Goal: Browse casually

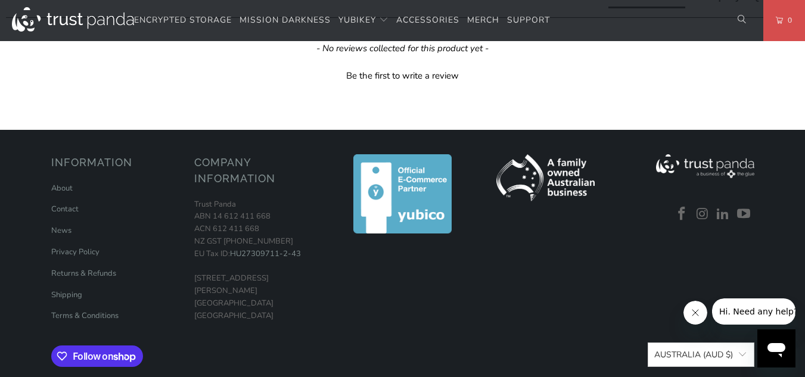
scroll to position [715, 0]
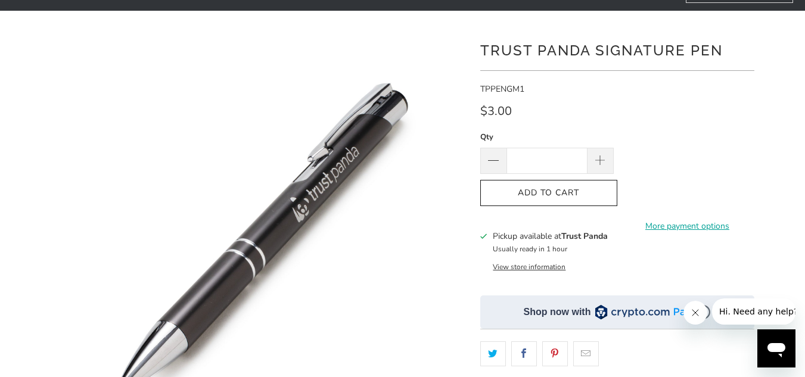
scroll to position [119, 0]
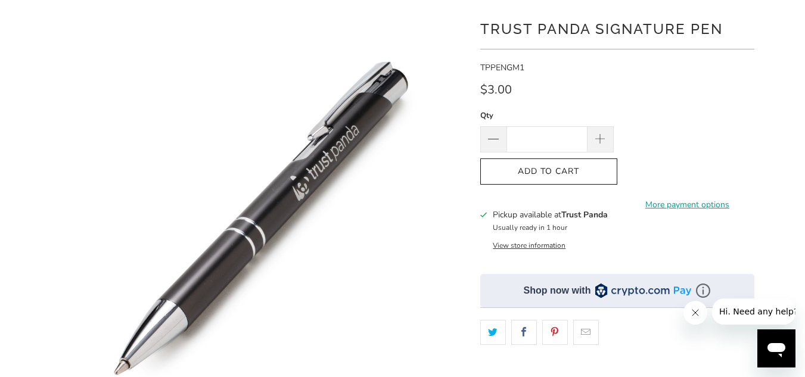
click at [543, 245] on button "View store information" at bounding box center [529, 246] width 73 height 10
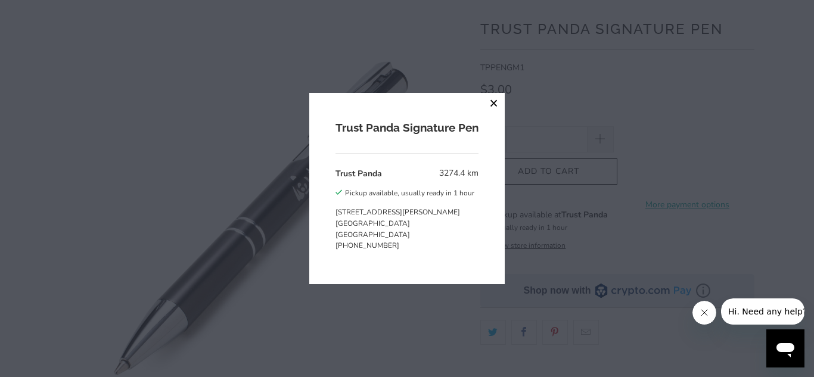
click at [494, 100] on button "close" at bounding box center [493, 103] width 21 height 21
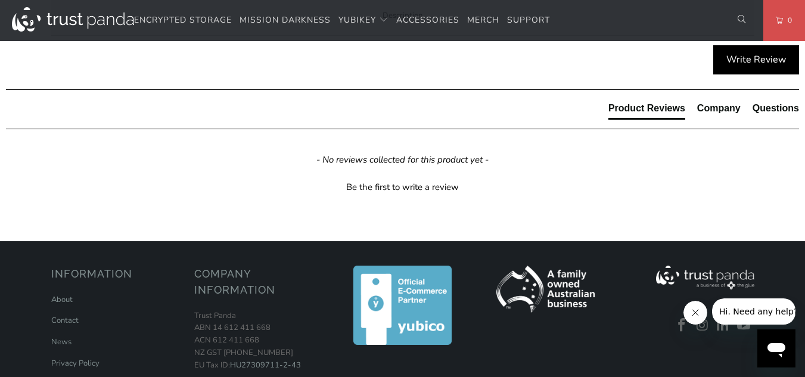
scroll to position [596, 0]
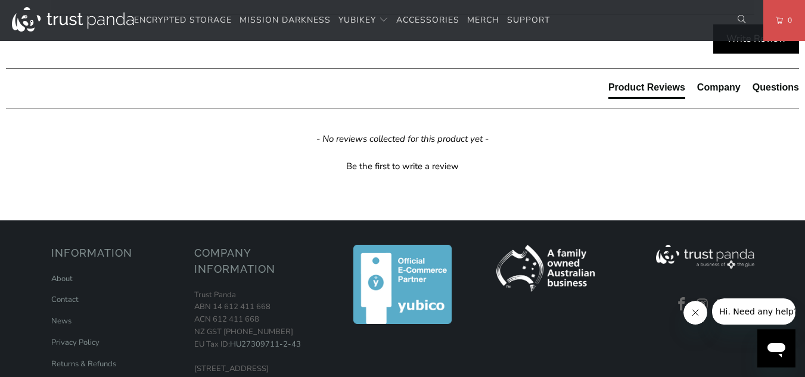
click at [718, 94] on div "Company" at bounding box center [718, 87] width 43 height 13
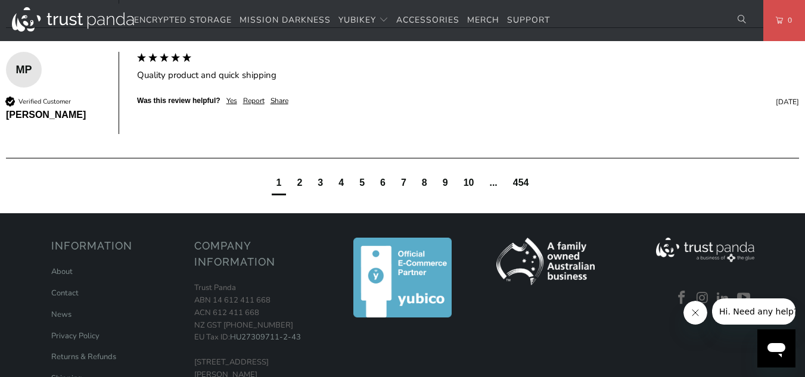
scroll to position [834, 0]
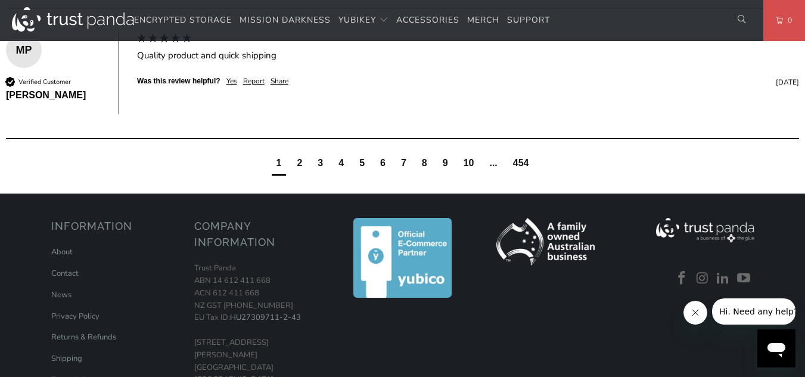
click at [301, 170] on div "2" at bounding box center [299, 163] width 5 height 13
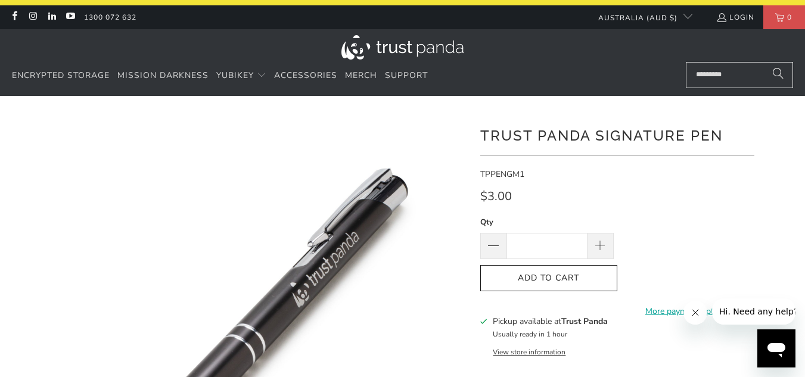
scroll to position [0, 0]
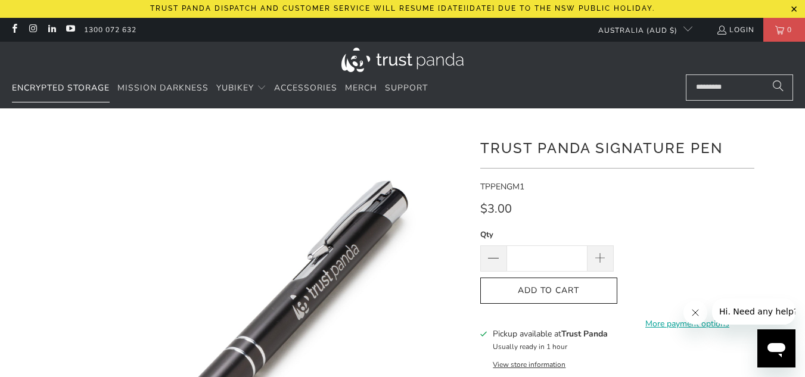
click at [80, 86] on span "Encrypted Storage" at bounding box center [61, 87] width 98 height 11
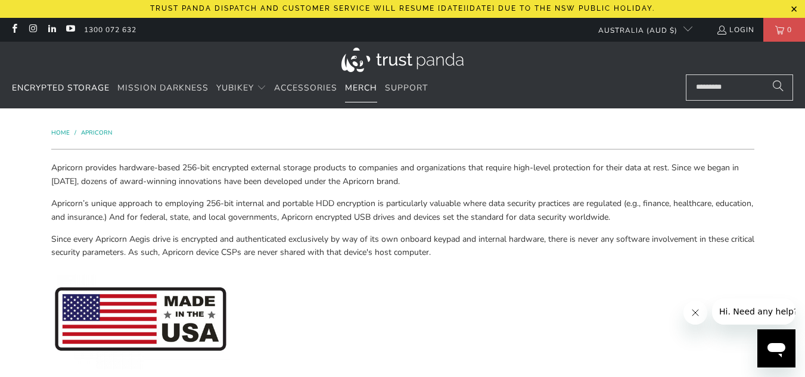
click at [361, 87] on span "Merch" at bounding box center [361, 87] width 32 height 11
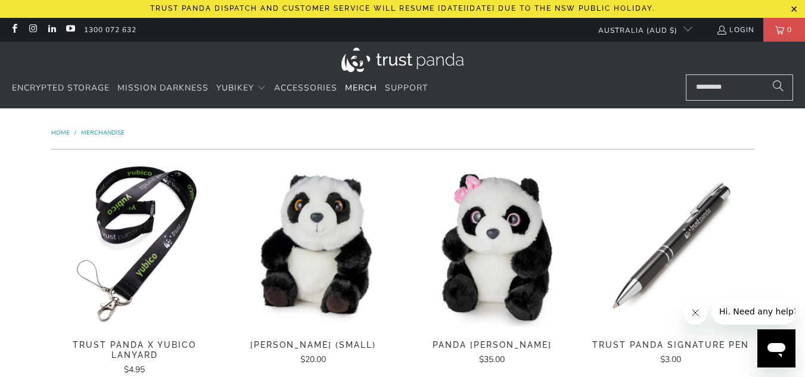
click at [692, 314] on icon "Close message from company" at bounding box center [695, 313] width 10 height 10
click at [309, 84] on span "Accessories" at bounding box center [305, 87] width 63 height 11
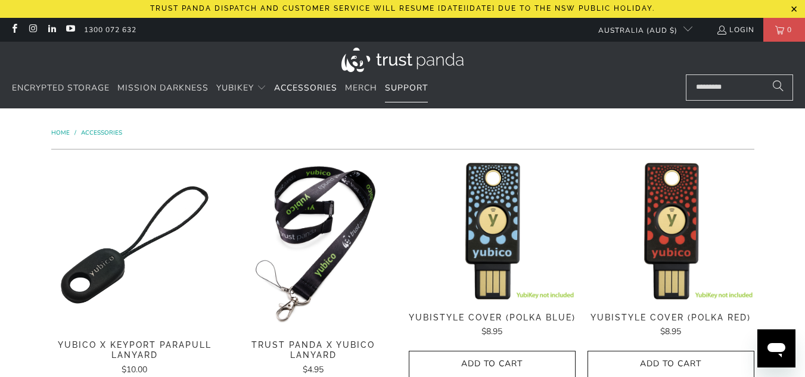
click at [399, 88] on span "Support" at bounding box center [406, 87] width 43 height 11
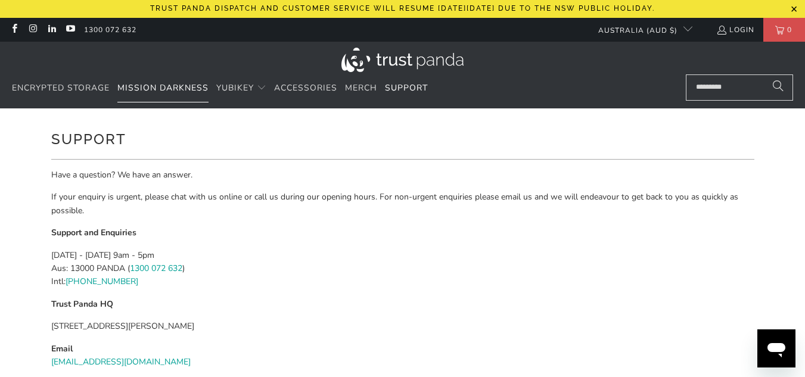
click at [169, 83] on span "Mission Darkness" at bounding box center [162, 87] width 91 height 11
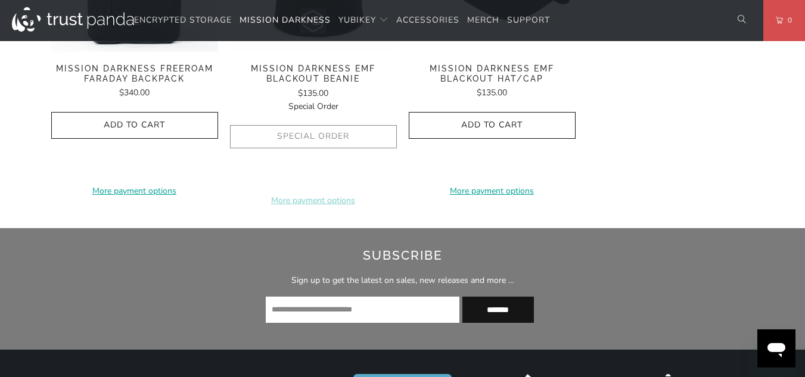
scroll to position [2144, 0]
